Goal: Information Seeking & Learning: Stay updated

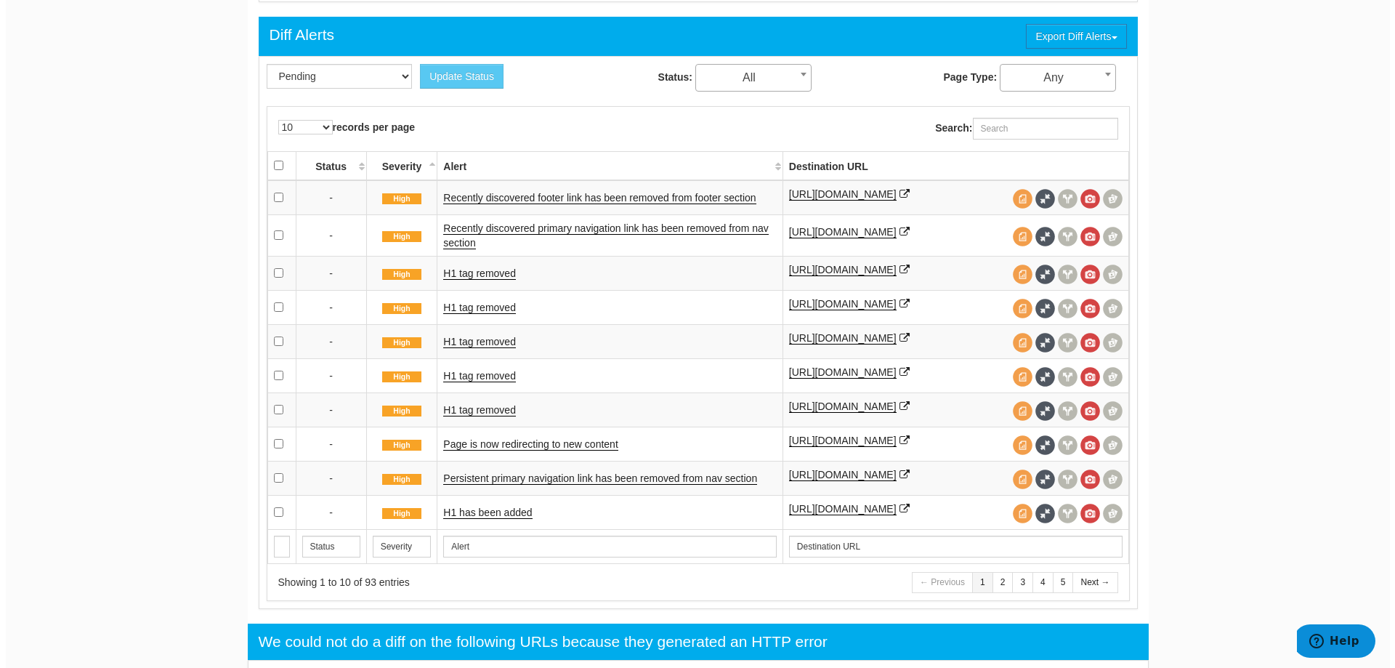
scroll to position [58, 0]
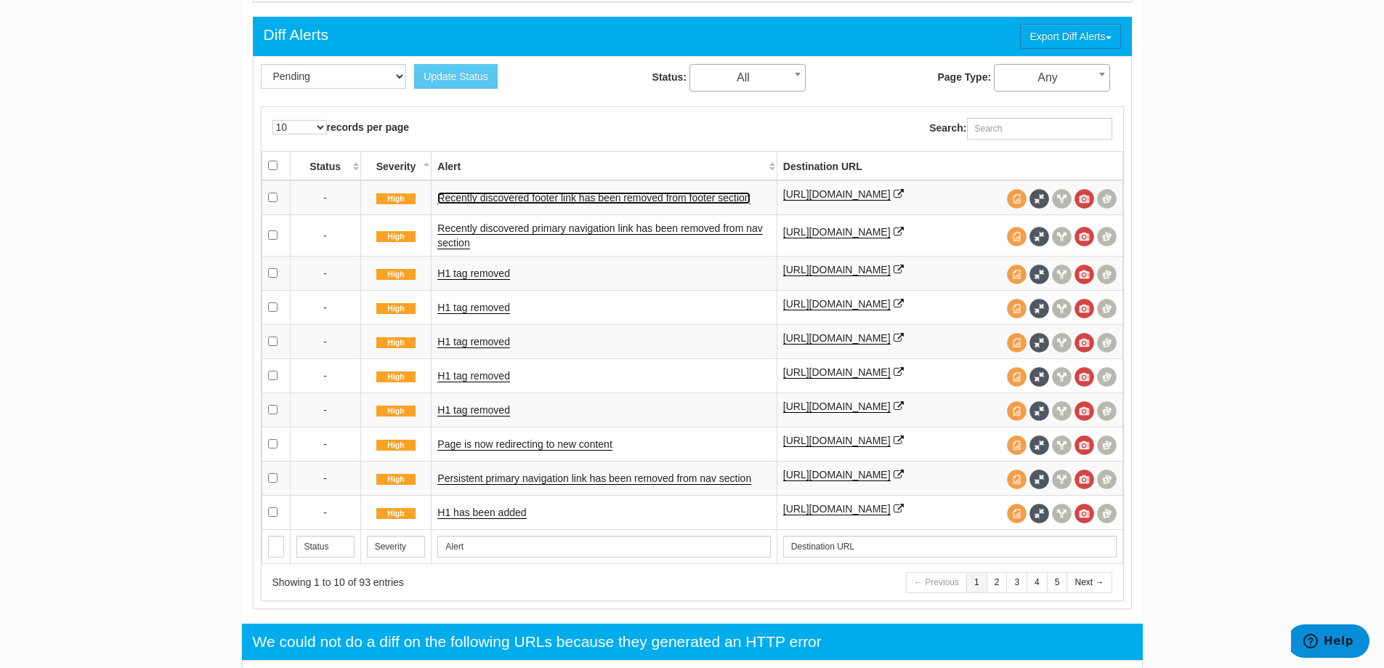
click at [487, 200] on link "Recently discovered footer link has been removed from footer section" at bounding box center [593, 198] width 312 height 12
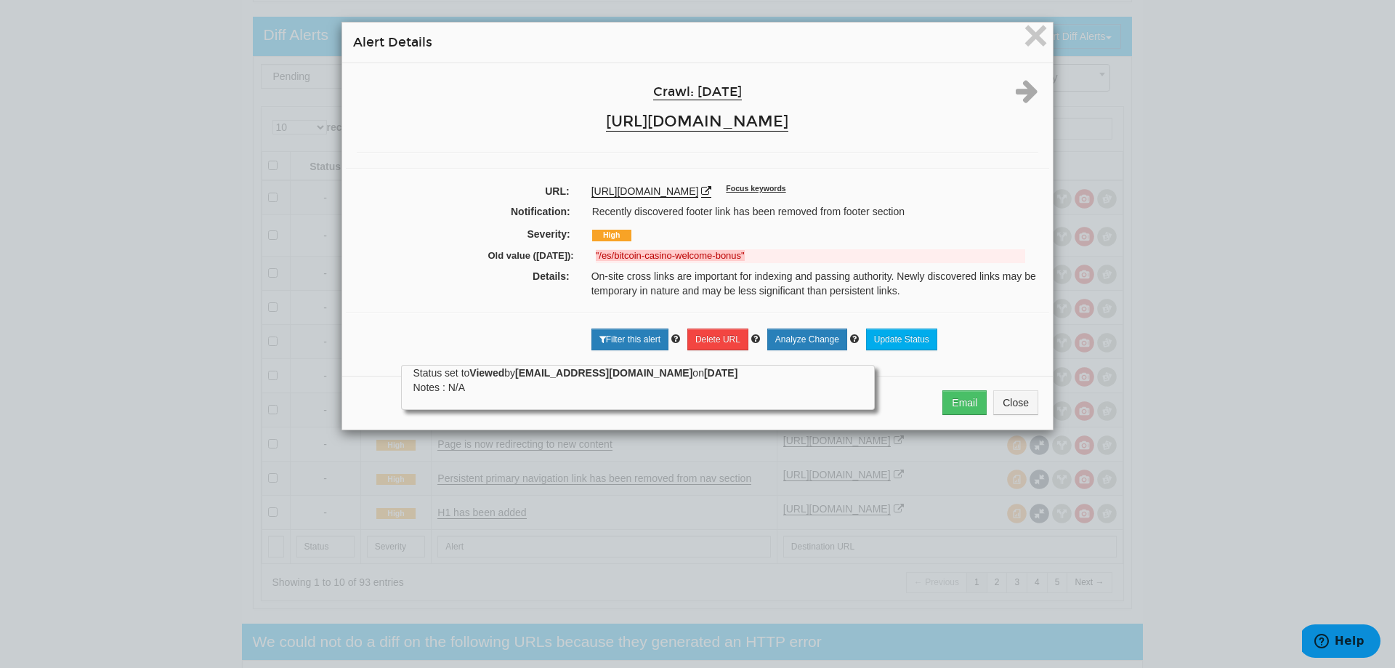
drag, startPoint x: 569, startPoint y: 251, endPoint x: 742, endPoint y: 257, distance: 172.2
click at [742, 257] on div "Old value (09/15/2025): "/es/bitcoin-casino-welcome-bonus"" at bounding box center [697, 258] width 681 height 22
drag, startPoint x: 614, startPoint y: 283, endPoint x: 887, endPoint y: 269, distance: 272.8
click at [635, 279] on div "On-site cross links are important for indexing and passing authority. Newly dis…" at bounding box center [814, 283] width 468 height 29
click at [942, 295] on div "On-site cross links are important for indexing and passing authority. Newly dis…" at bounding box center [814, 283] width 468 height 29
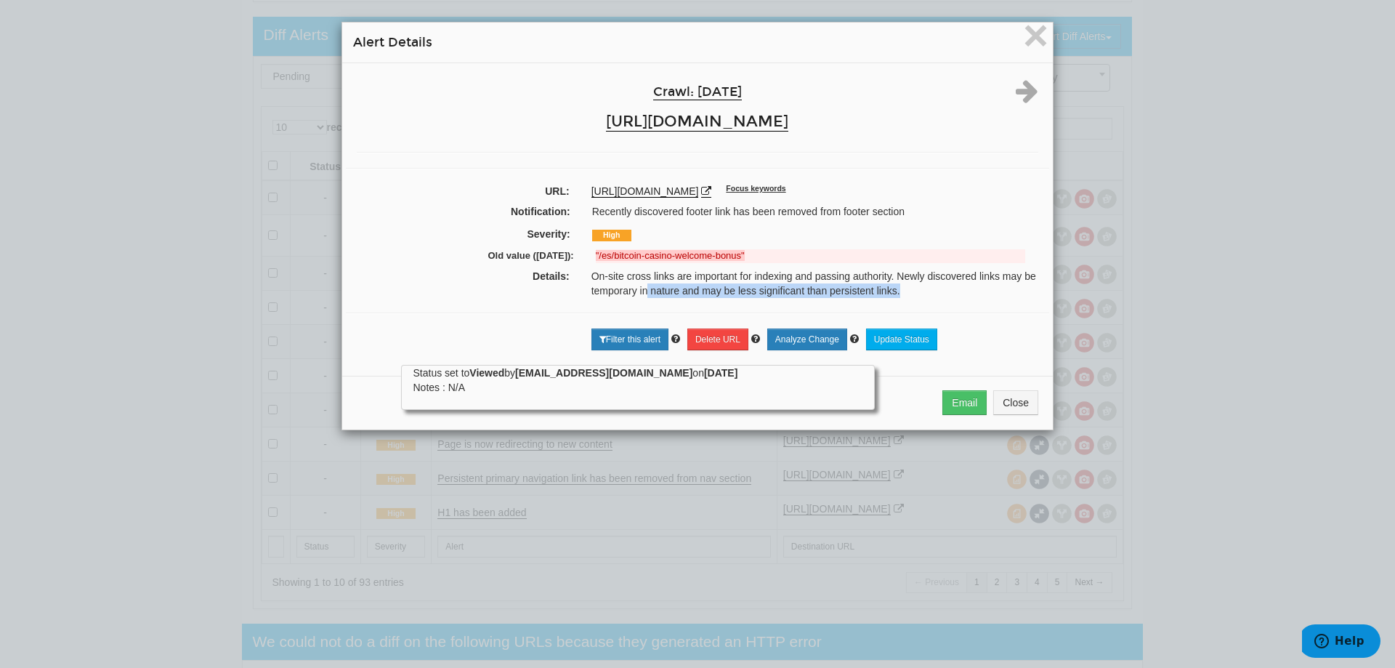
drag, startPoint x: 891, startPoint y: 293, endPoint x: 610, endPoint y: 289, distance: 281.1
click at [636, 289] on div "On-site cross links are important for indexing and passing authority. Newly dis…" at bounding box center [814, 283] width 468 height 29
drag, startPoint x: 1034, startPoint y: 39, endPoint x: 642, endPoint y: 410, distance: 539.5
click at [647, 423] on div "× Alert Details Crawl: 09/16/2025 https://www.bovada.lv URL: https://www.bovada…" at bounding box center [697, 226] width 712 height 408
drag, startPoint x: 445, startPoint y: 319, endPoint x: 795, endPoint y: 313, distance: 350.1
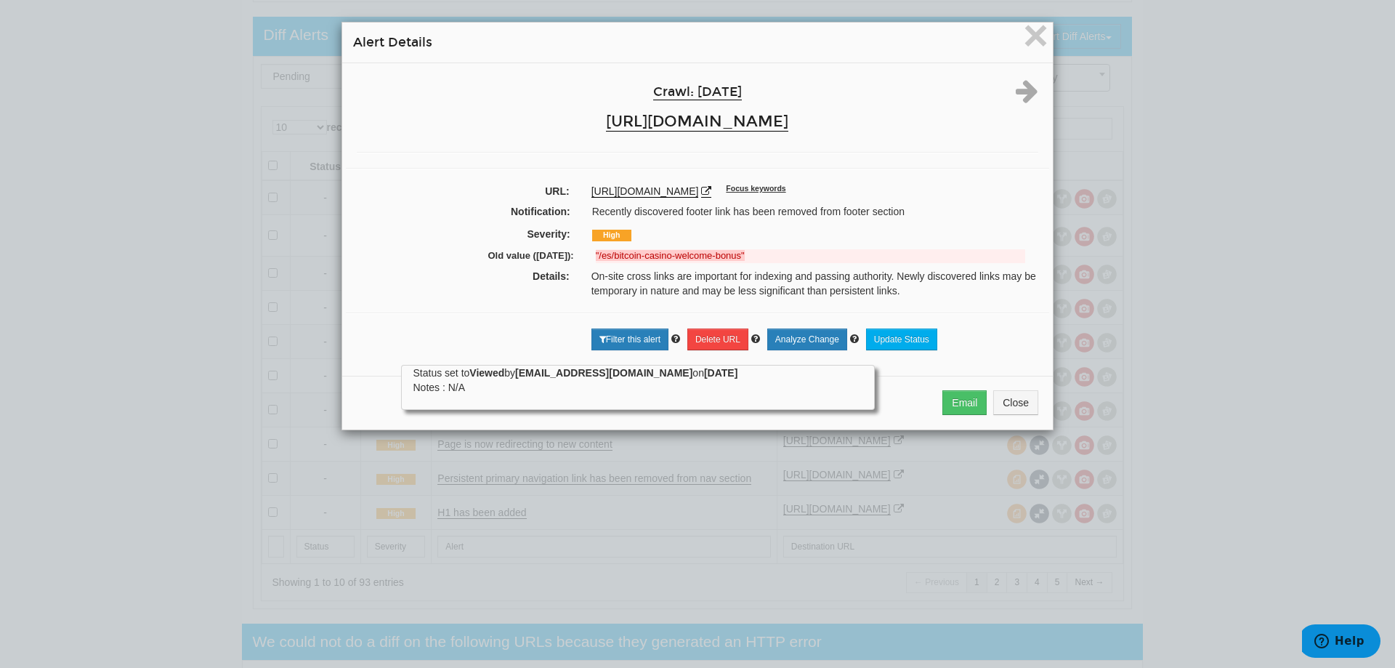
click at [477, 313] on div "Crawl: 09/16/2025 https://www.bovada.lv URL: https://www.bovada.lv/bitcoin-casi…" at bounding box center [697, 213] width 710 height 301
click at [416, 368] on div "Status set to Viewed by abiring@mightypixel.es on 09/16/2025 Notes : N/A" at bounding box center [638, 379] width 450 height 29
drag, startPoint x: 1023, startPoint y: 408, endPoint x: 936, endPoint y: 368, distance: 95.9
click at [1020, 408] on button "Close" at bounding box center [1015, 402] width 45 height 25
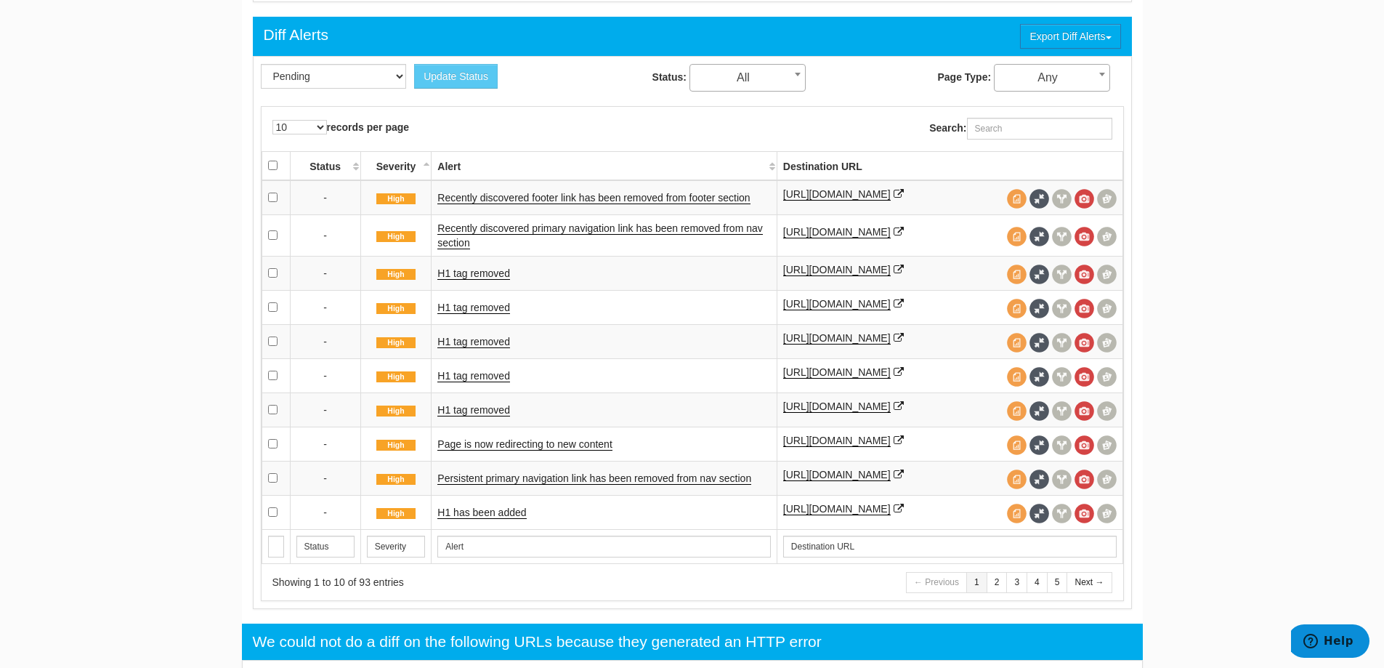
click at [504, 228] on td "Recently discovered primary navigation link has been removed from nav section" at bounding box center [603, 234] width 345 height 41
click at [511, 233] on link "Recently discovered primary navigation link has been removed from nav section" at bounding box center [599, 235] width 325 height 27
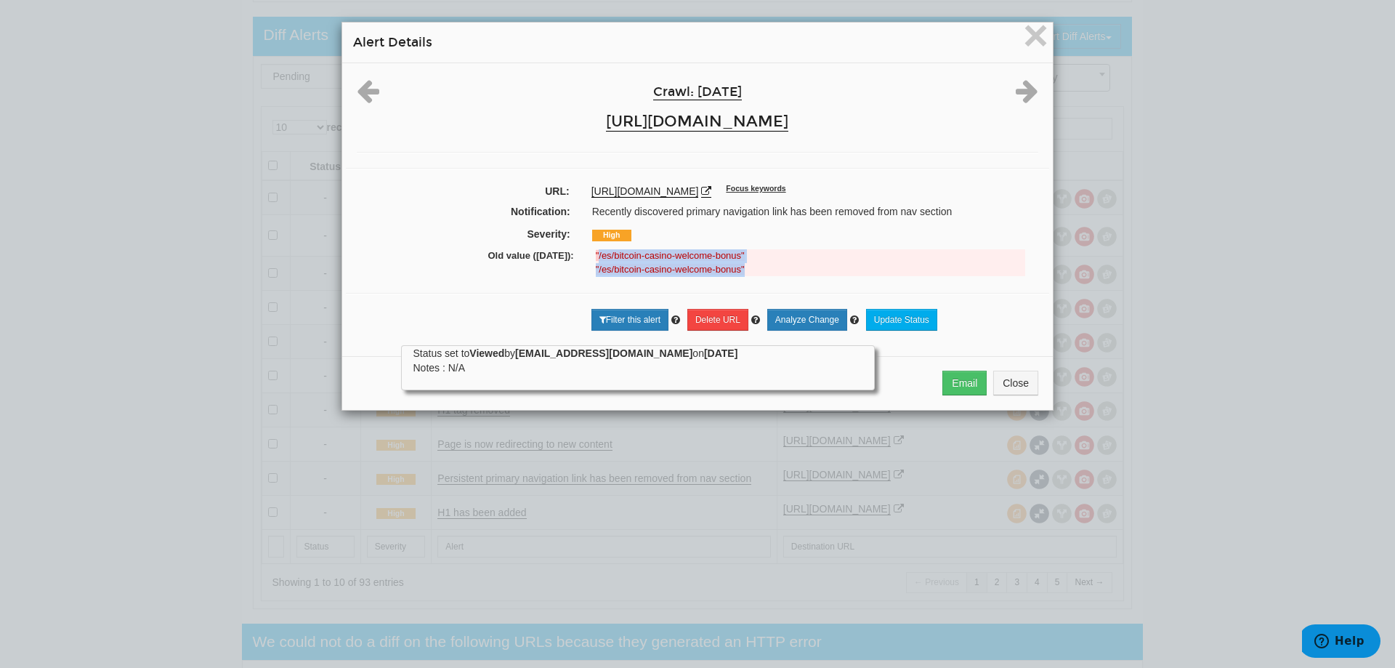
drag, startPoint x: 592, startPoint y: 251, endPoint x: 738, endPoint y: 280, distance: 149.0
click at [738, 280] on div "Crawl: 09/16/2025 https://www.bovada.lv URL: https://www.bovada.lv/bitcoin-casi…" at bounding box center [697, 204] width 710 height 282
drag, startPoint x: 635, startPoint y: 365, endPoint x: 752, endPoint y: 224, distance: 183.0
click at [635, 363] on div "Status set to Viewed by abiring@mightypixel.es on 09/16/2025 Notes : N/A" at bounding box center [638, 360] width 450 height 29
click at [465, 372] on div "Status set to Viewed by abiring@mightypixel.es on 09/16/2025 Notes : N/A" at bounding box center [638, 360] width 450 height 29
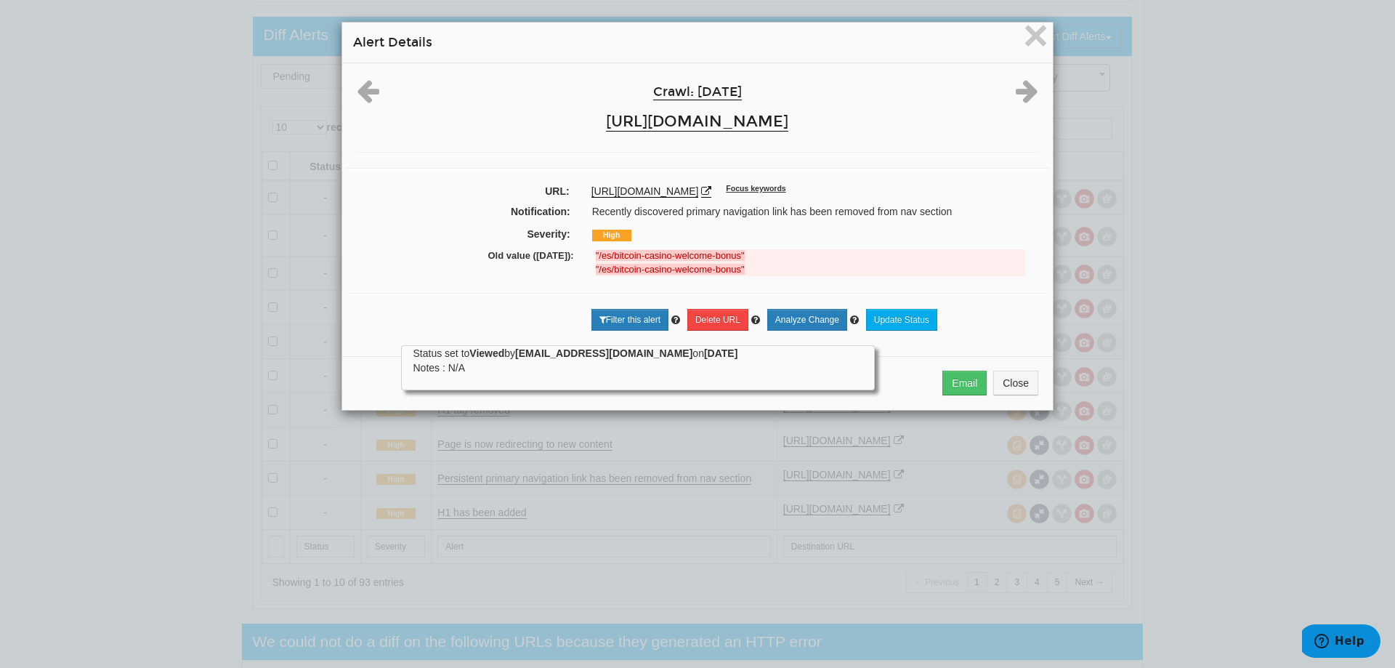
click at [474, 370] on div "Status set to Viewed by abiring@mightypixel.es on 09/16/2025 Notes : N/A" at bounding box center [638, 360] width 450 height 29
click at [1021, 91] on icon at bounding box center [1026, 91] width 23 height 26
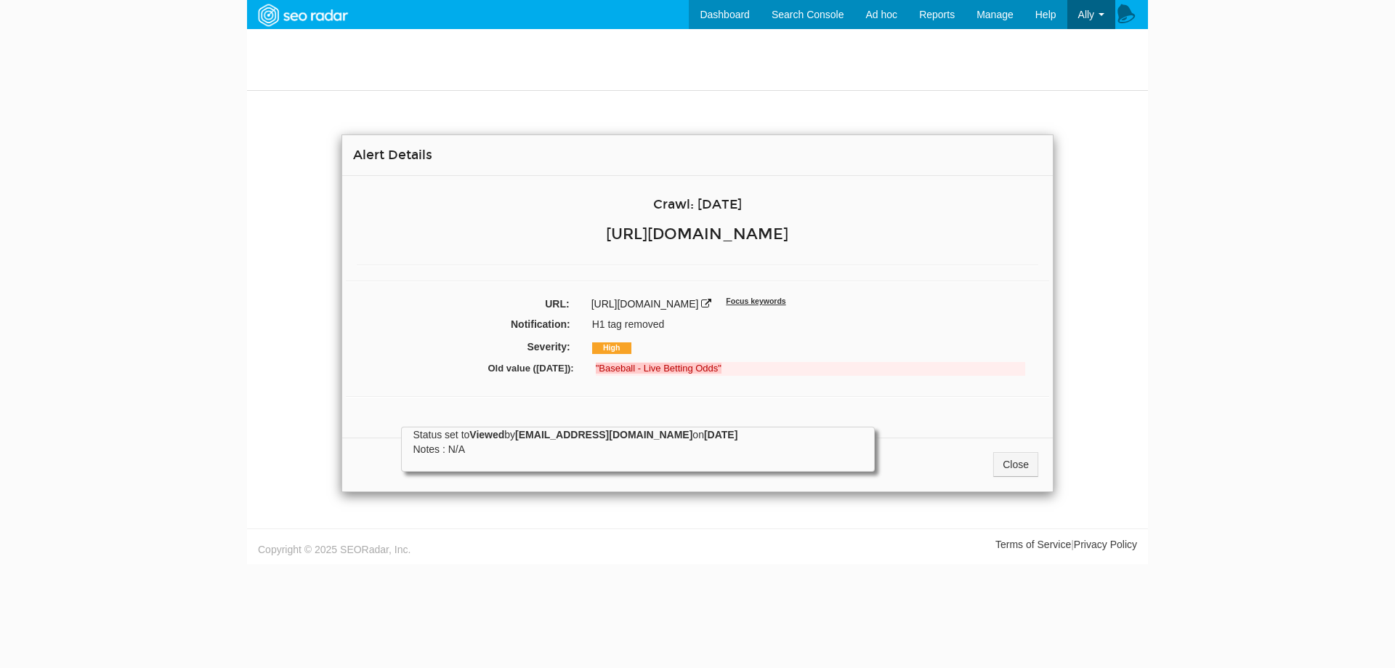
click at [532, 572] on body "Dashboard Search Console Keyword Winners and Losers Page Winners and Losers Arc…" at bounding box center [697, 334] width 1395 height 668
click at [699, 304] on link "[URL][DOMAIN_NAME]" at bounding box center [644, 304] width 107 height 12
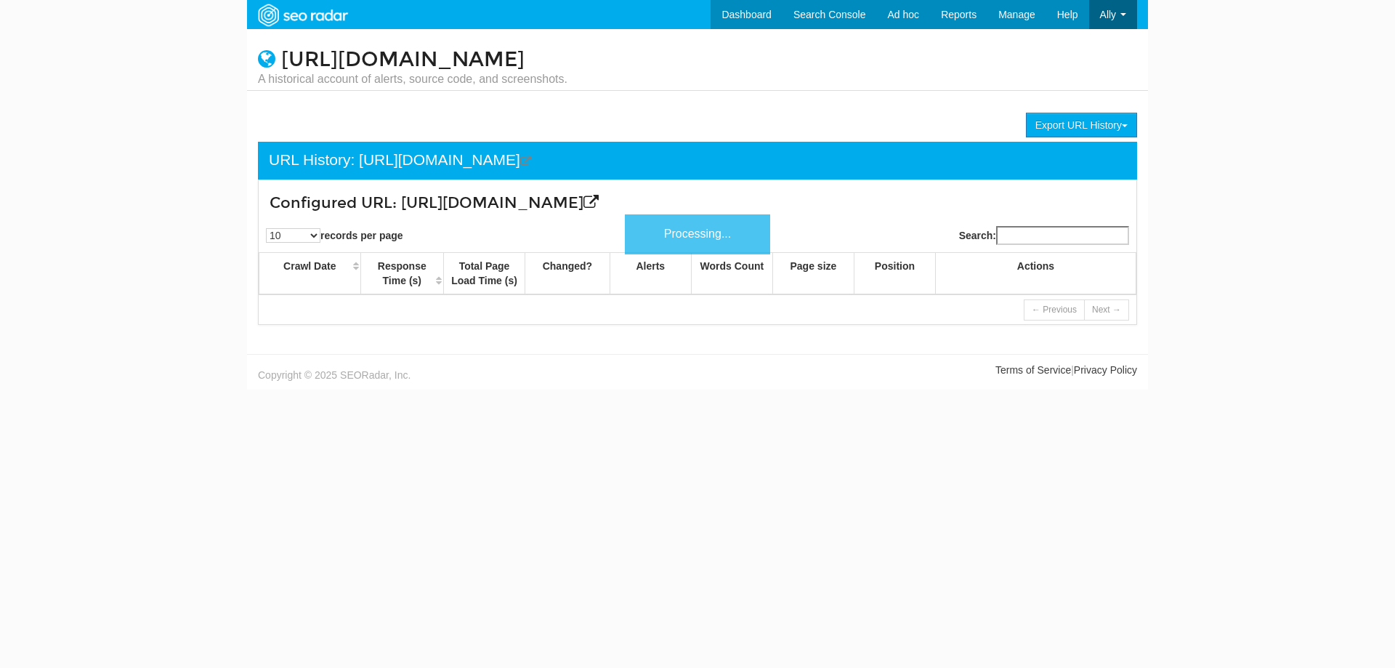
scroll to position [58, 0]
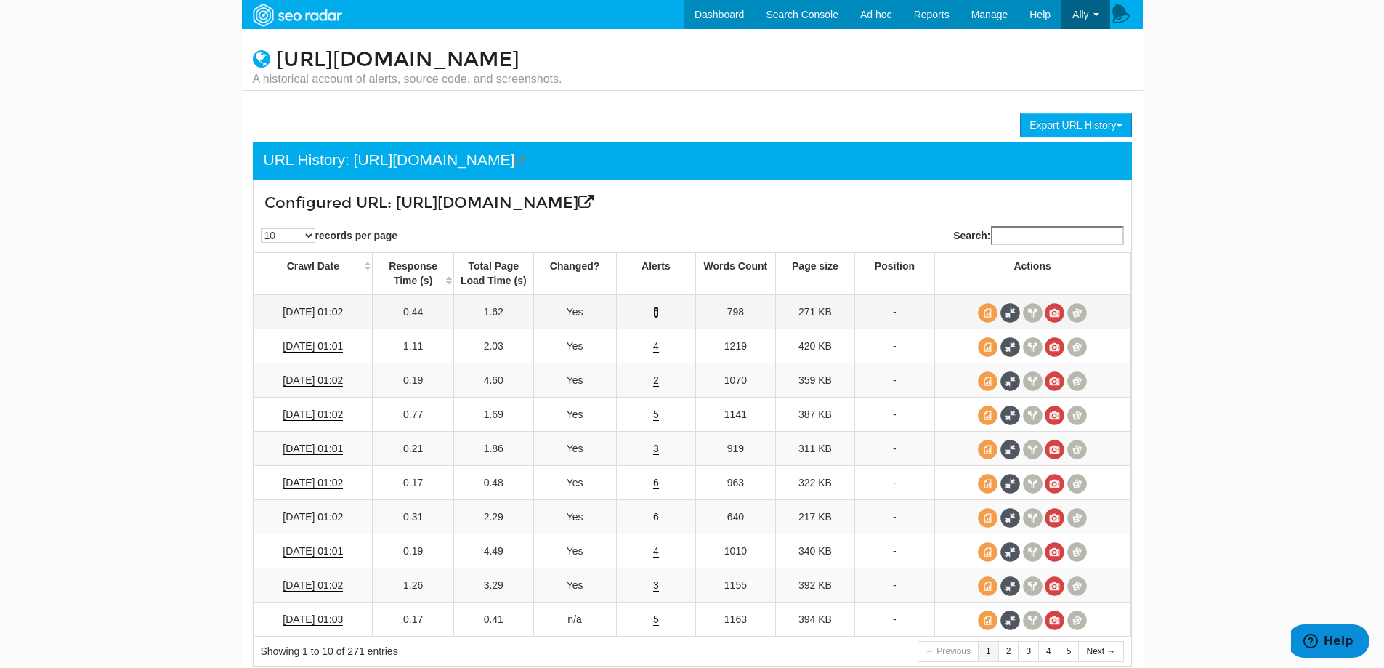
click at [655, 314] on link "6" at bounding box center [656, 312] width 6 height 12
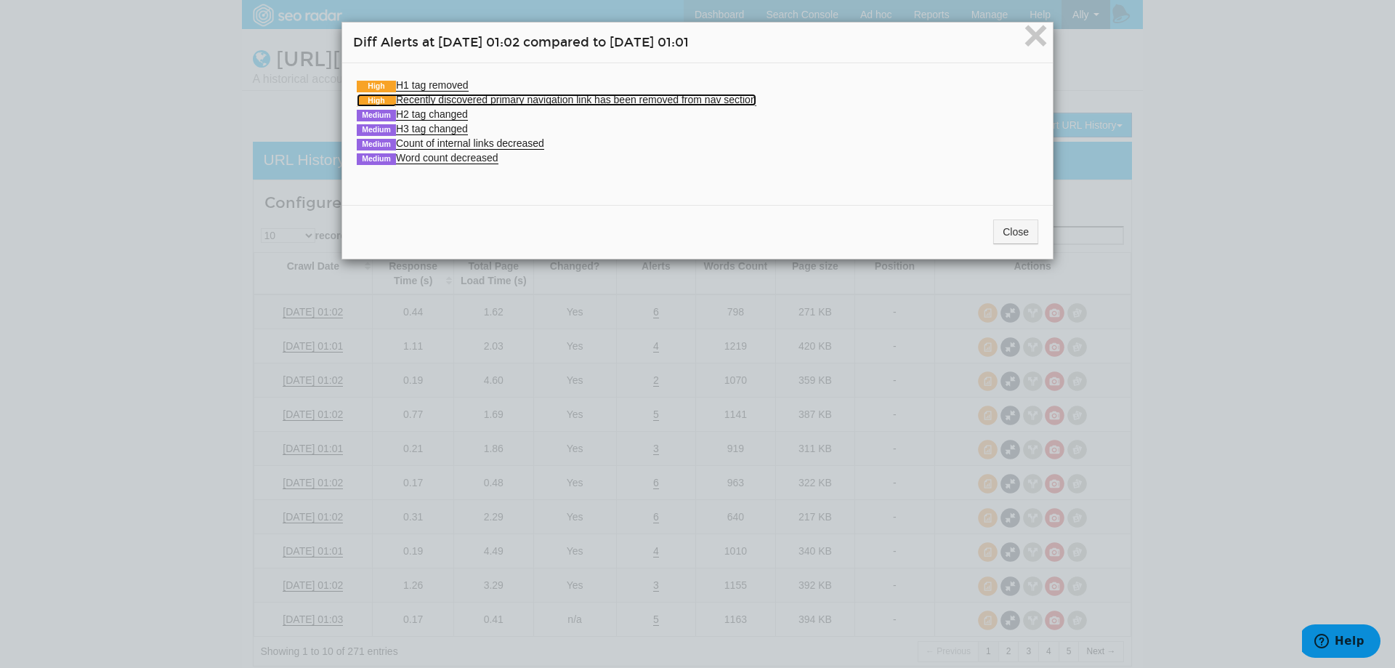
click at [415, 102] on link "High Recently discovered primary navigation link has been removed from nav sect…" at bounding box center [556, 100] width 399 height 12
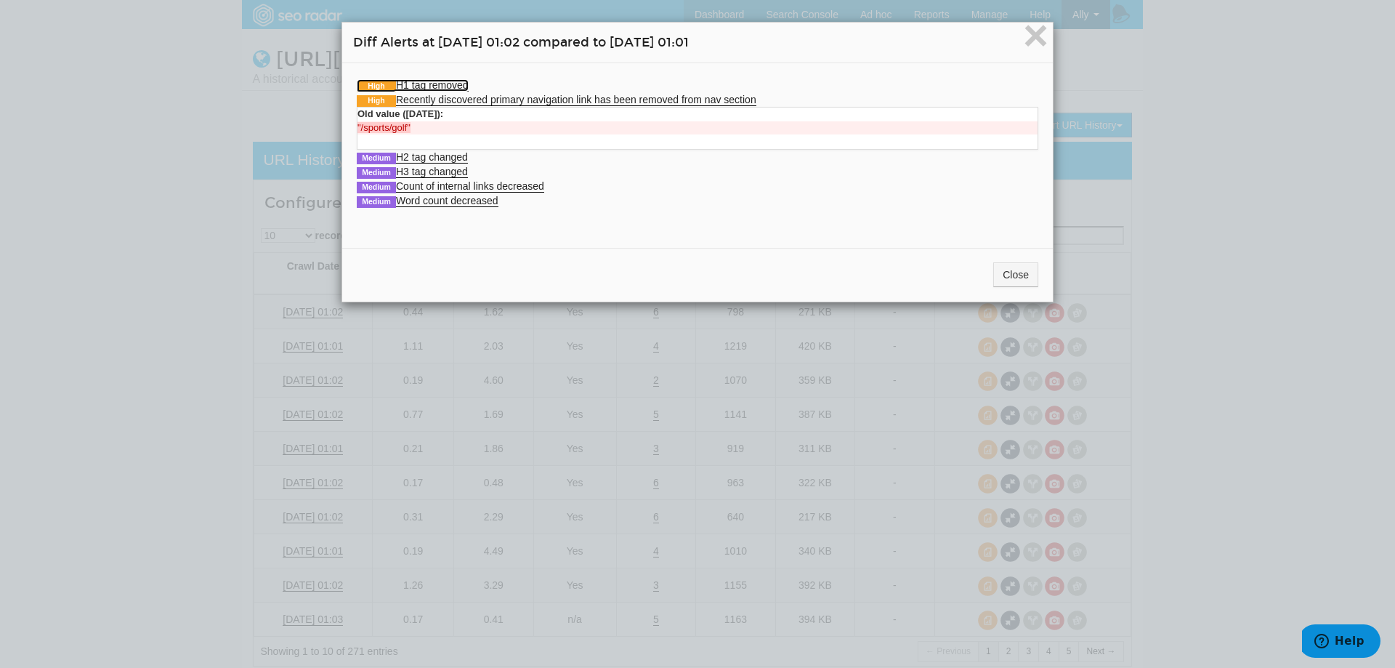
click at [415, 86] on link "High H1 tag removed" at bounding box center [413, 85] width 112 height 12
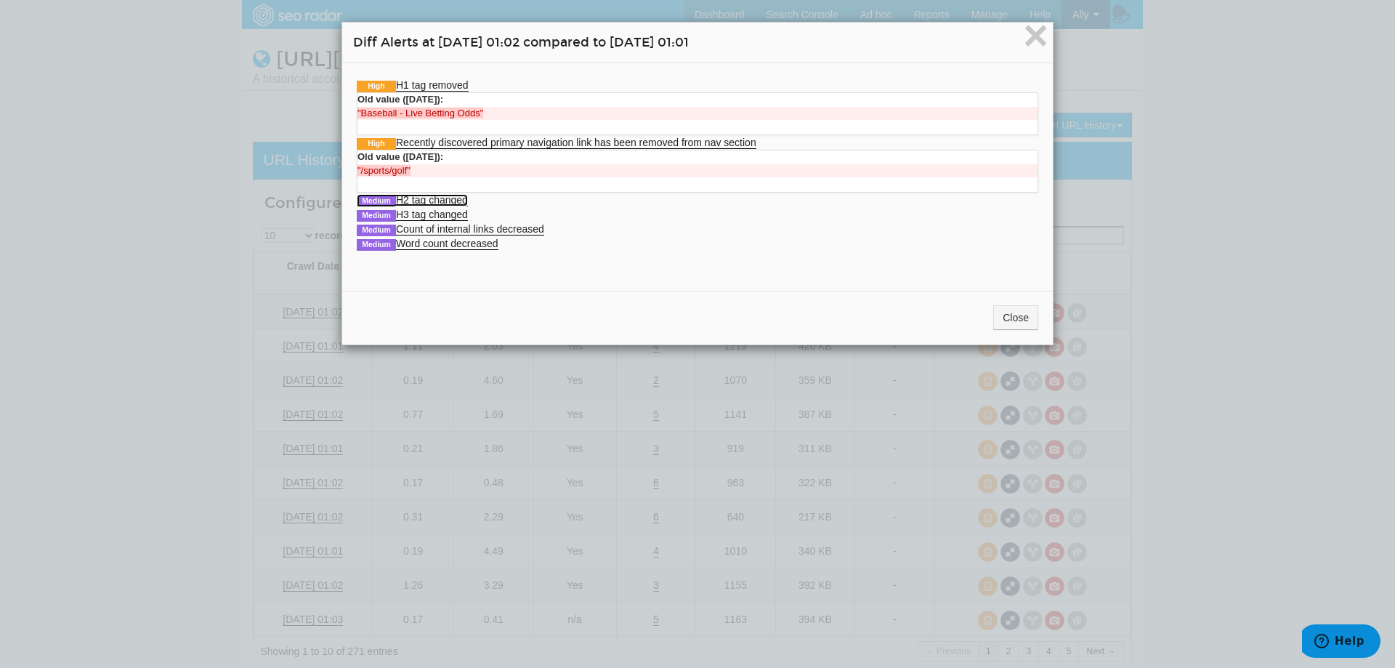
click at [426, 196] on link "Medium H2 tag changed" at bounding box center [412, 200] width 111 height 12
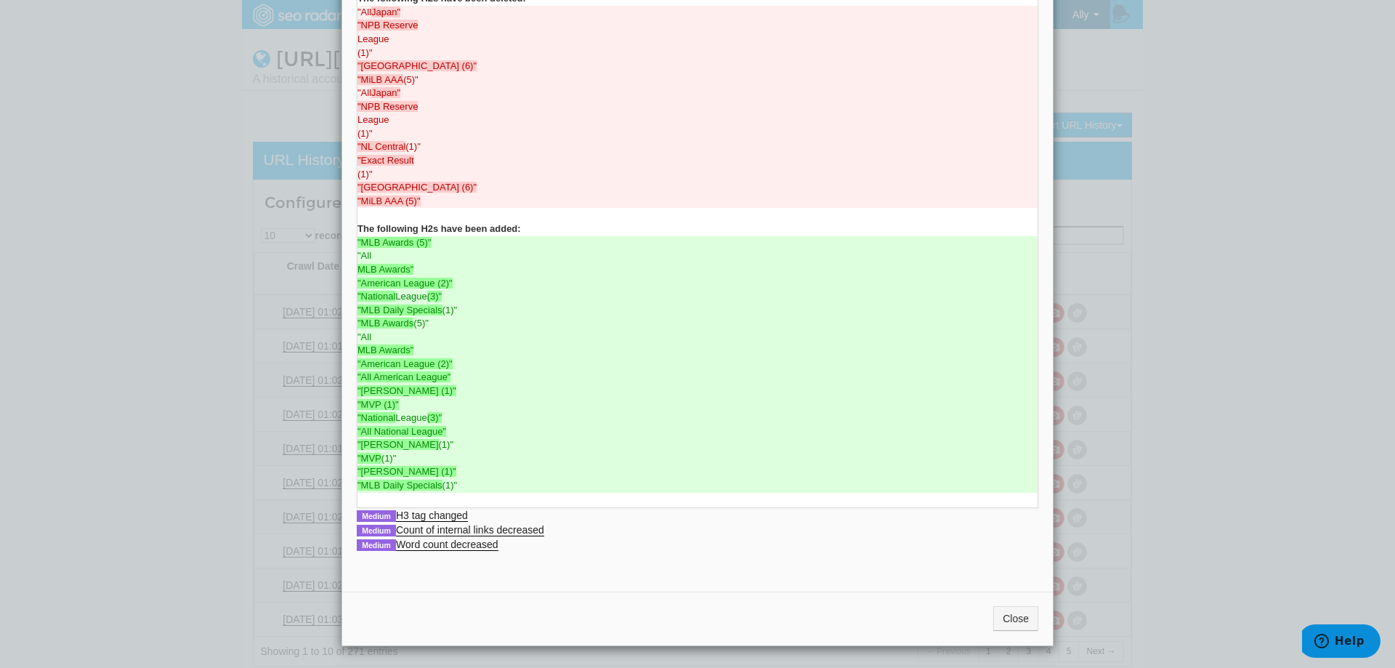
scroll to position [0, 0]
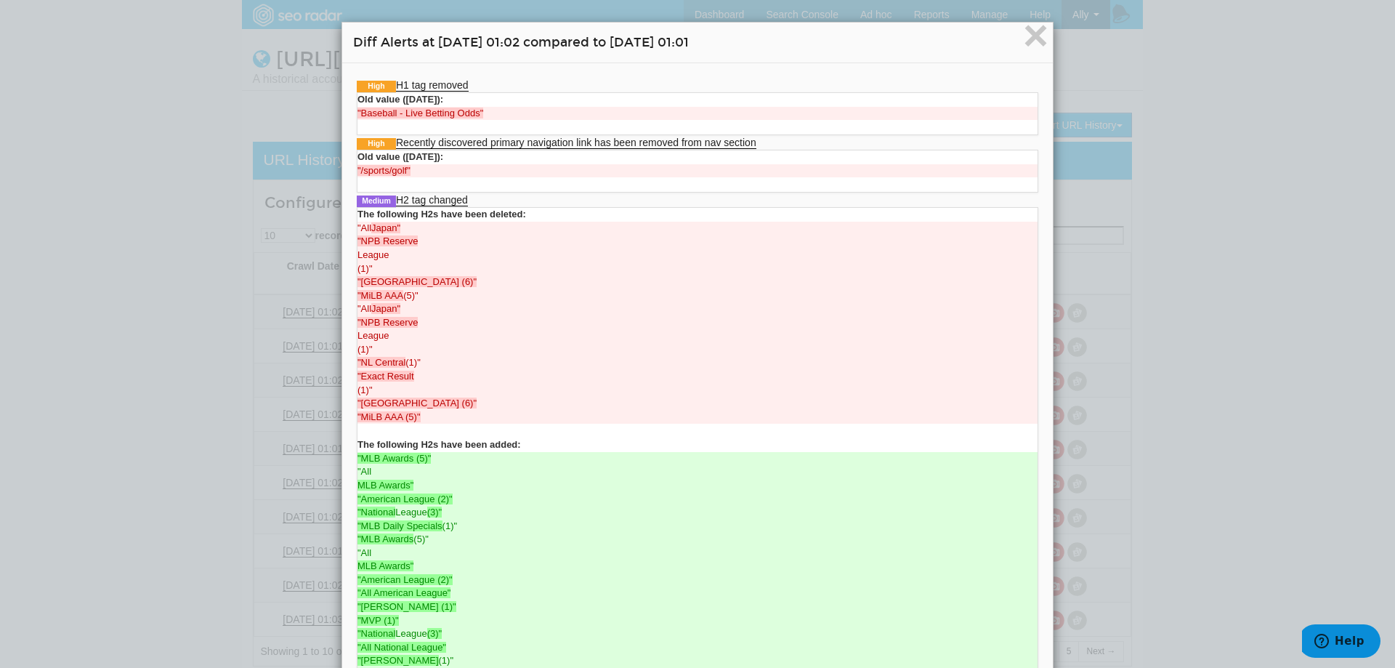
drag, startPoint x: 792, startPoint y: 43, endPoint x: 339, endPoint y: 52, distance: 453.3
click at [325, 52] on div "× Diff Alerts at 09/16/2025 01:02 compared to 09/15/2025 01:01 High H1 tag remo…" at bounding box center [697, 334] width 1395 height 668
click at [407, 115] on strong ""Baseball - Live Betting Odds"" at bounding box center [420, 112] width 126 height 11
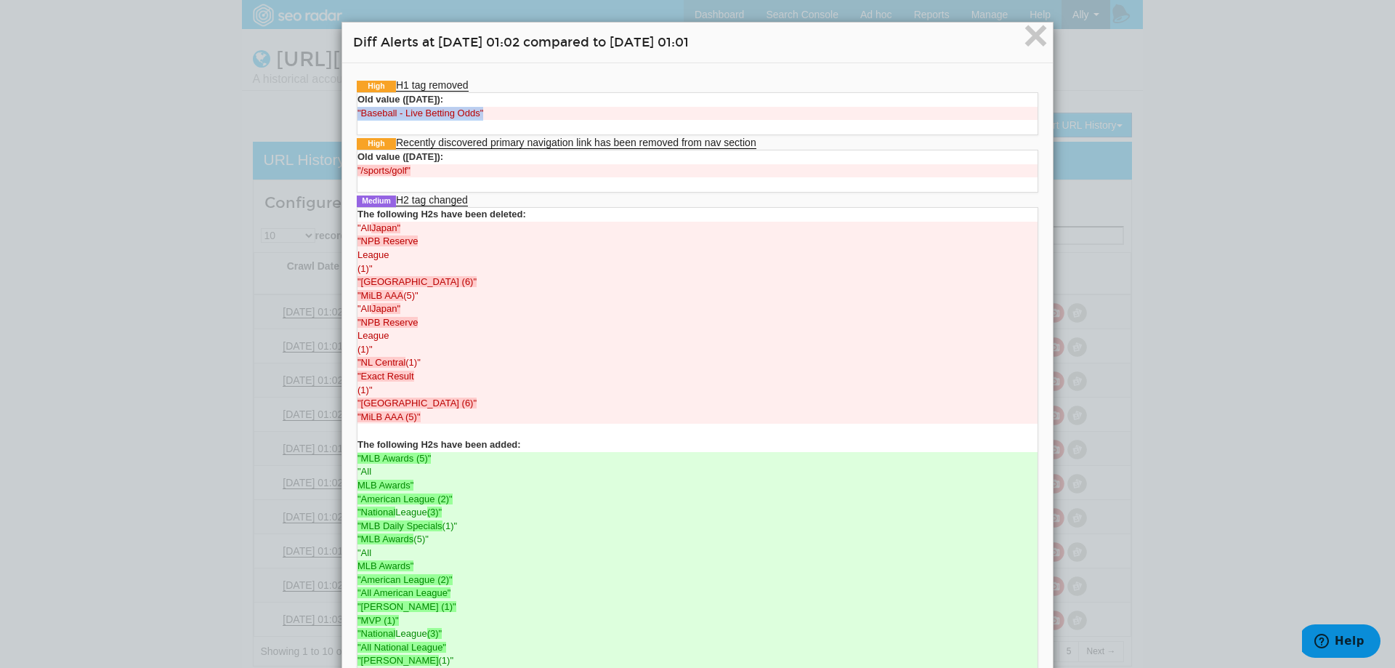
copy ul ""Baseball - Live Betting Odds""
click at [240, 293] on div "× Diff Alerts at 09/16/2025 01:02 compared to 09/15/2025 01:01 High H1 tag remo…" at bounding box center [697, 334] width 1395 height 668
click at [174, 129] on div "× Diff Alerts at 09/16/2025 01:02 compared to 09/15/2025 01:01 High H1 tag remo…" at bounding box center [697, 334] width 1395 height 668
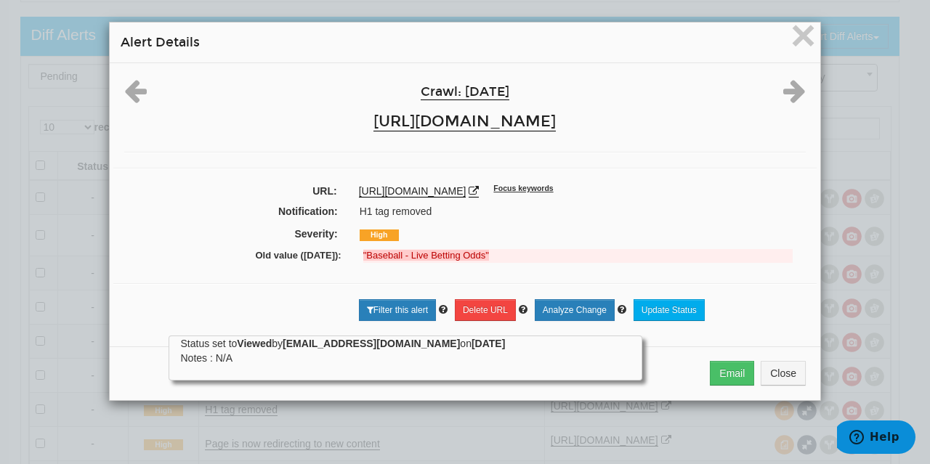
scroll to position [58, 0]
